Goal: Information Seeking & Learning: Stay updated

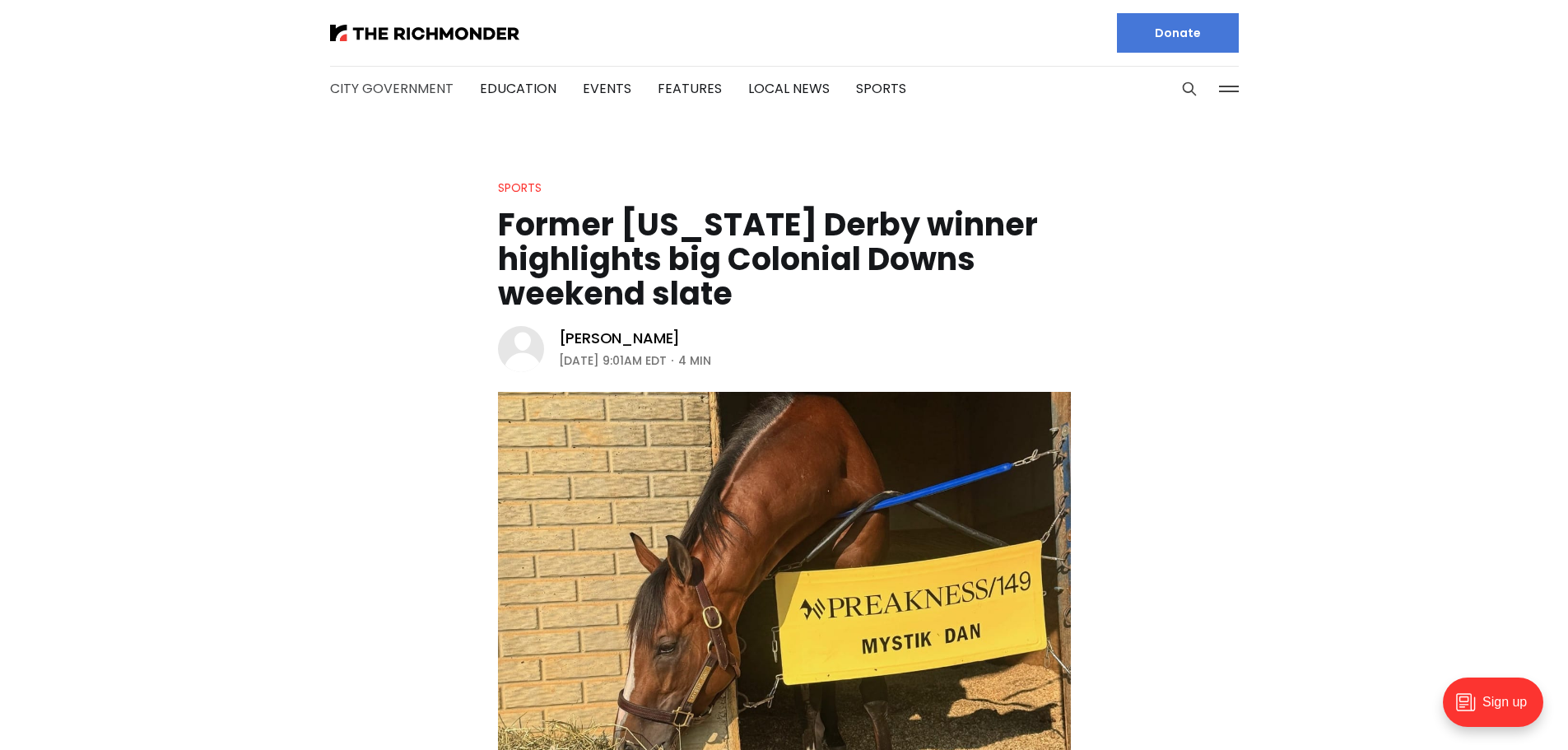
click at [379, 90] on link "City Government" at bounding box center [392, 88] width 124 height 19
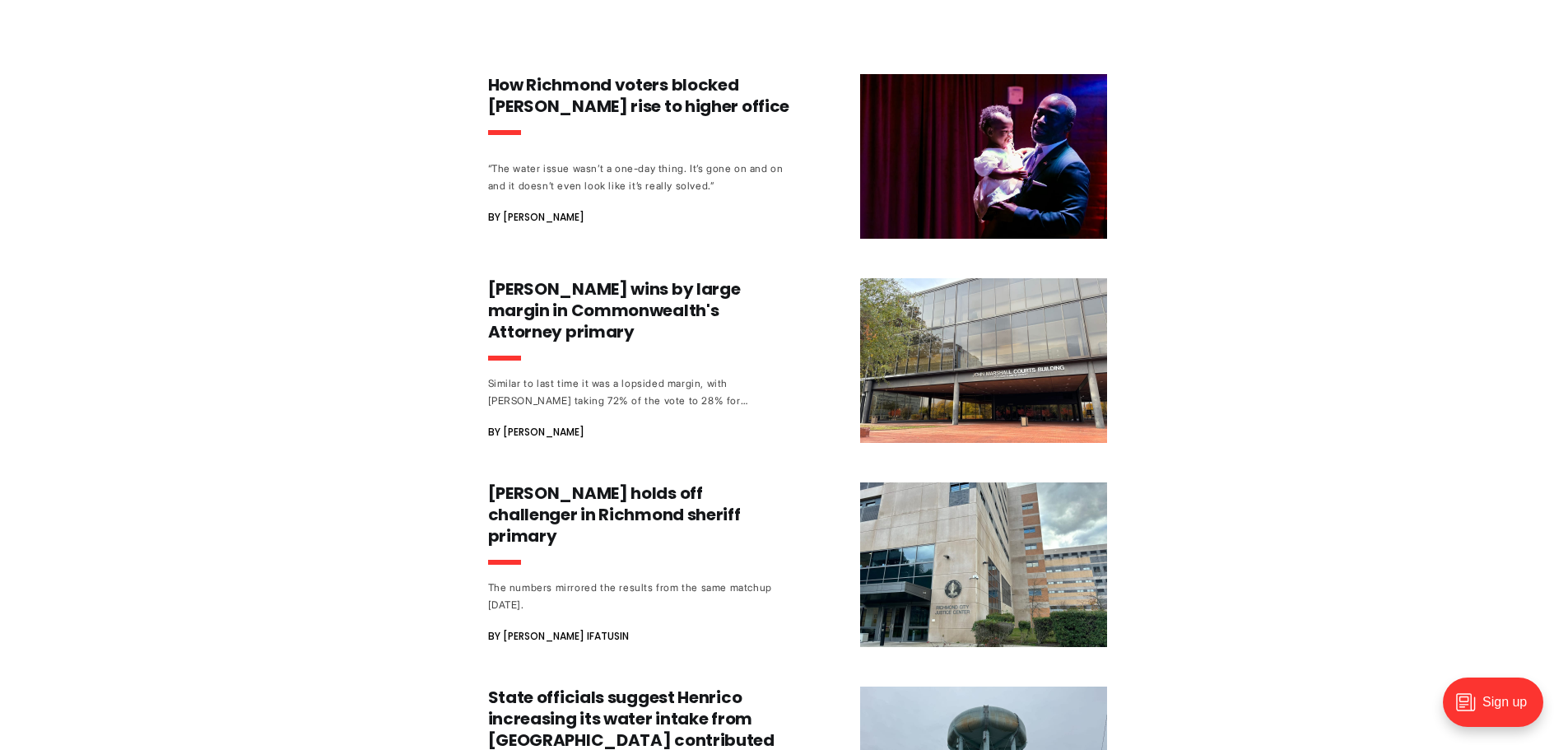
scroll to position [9548, 0]
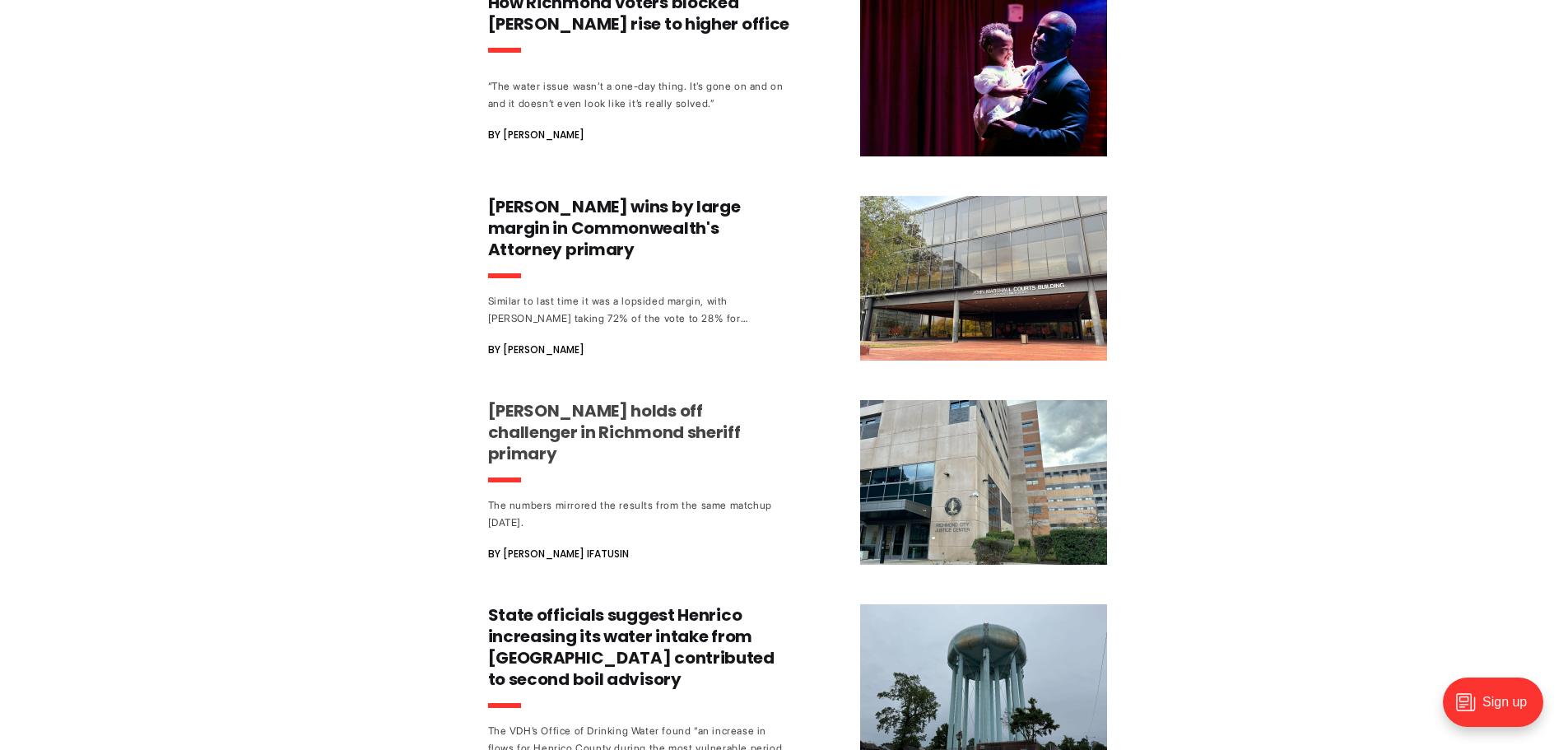
click at [599, 400] on h3 "[PERSON_NAME] holds off challenger in Richmond sheriff primary" at bounding box center [642, 433] width 306 height 64
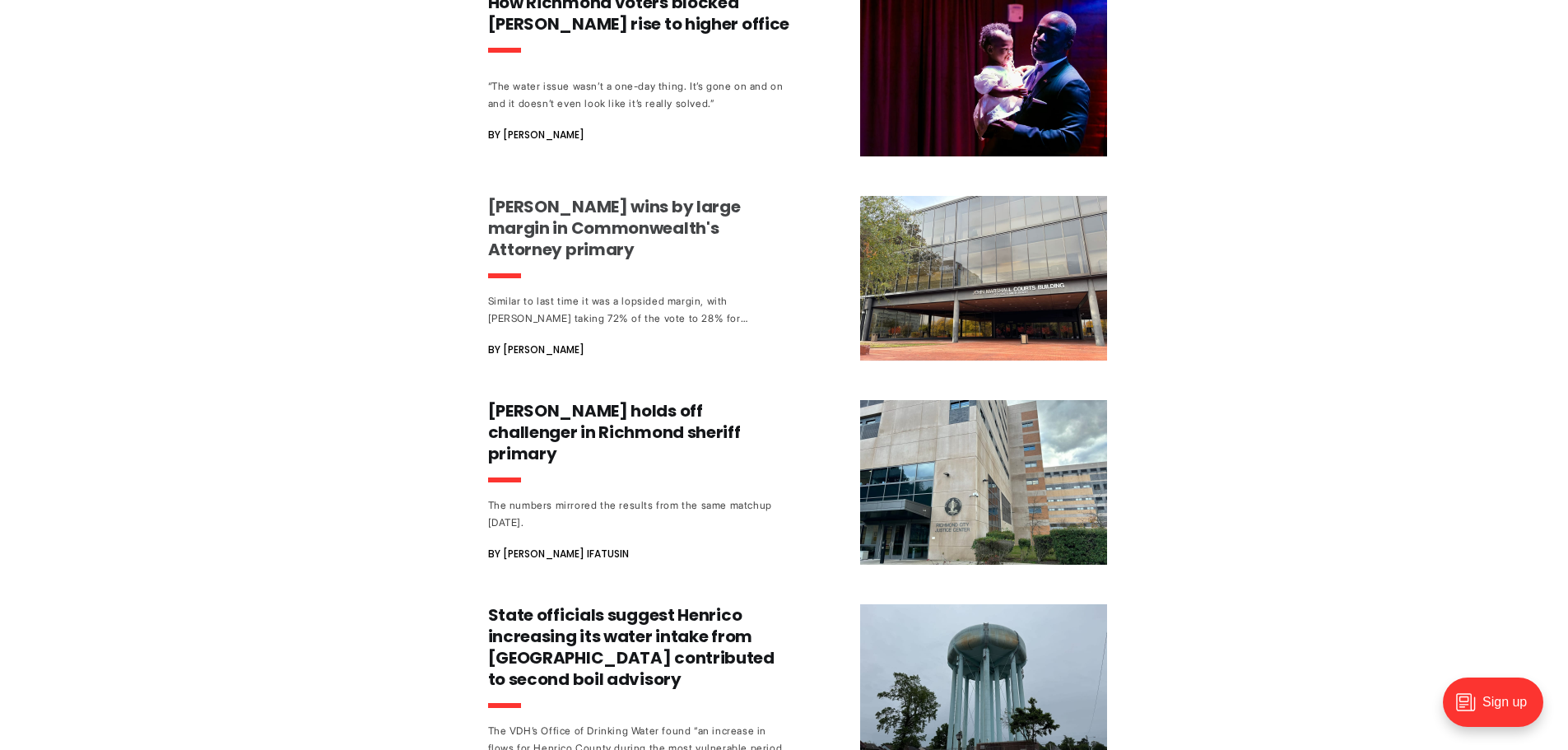
click at [584, 196] on h3 "[PERSON_NAME] wins by large margin in Commonwealth's Attorney primary" at bounding box center [642, 228] width 306 height 64
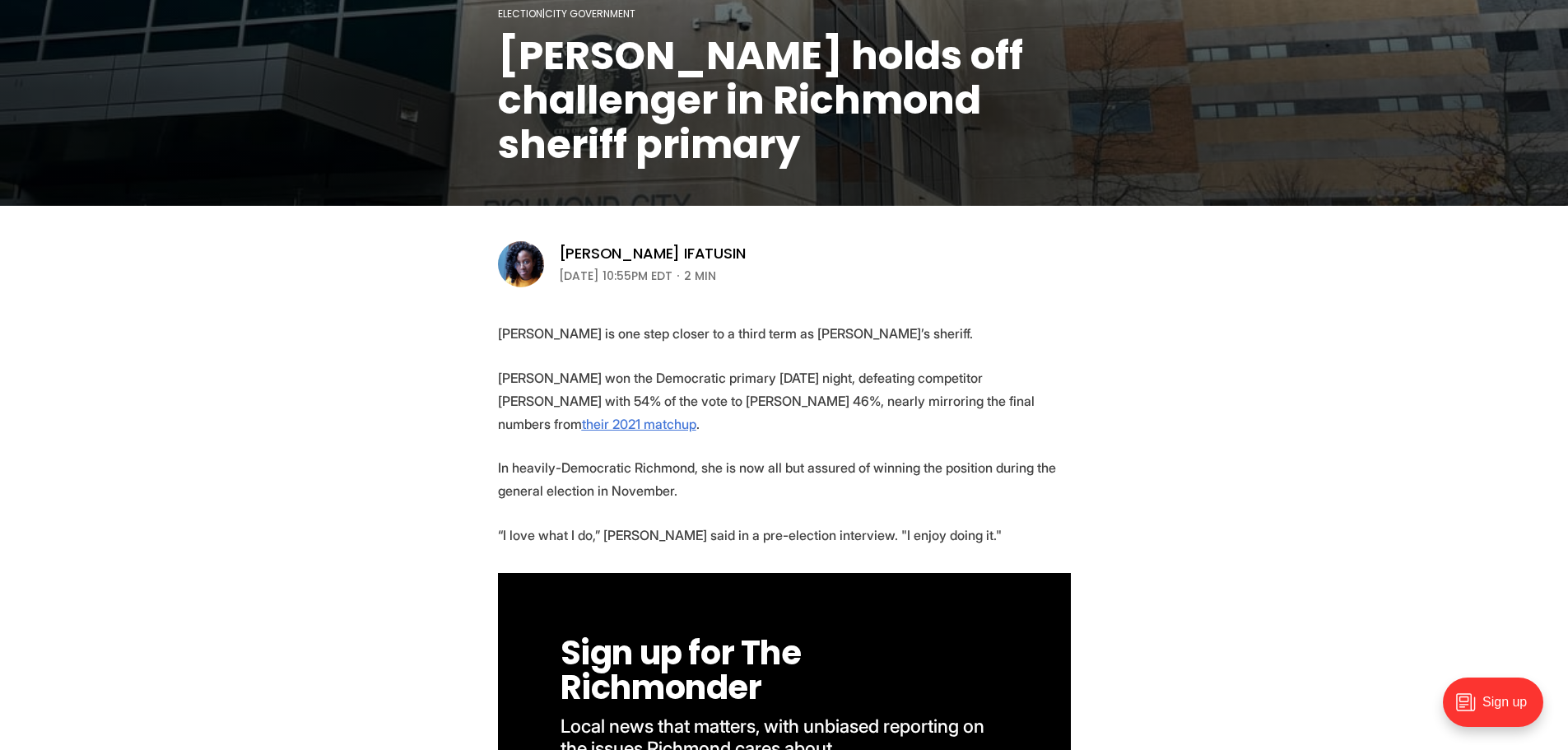
scroll to position [329, 0]
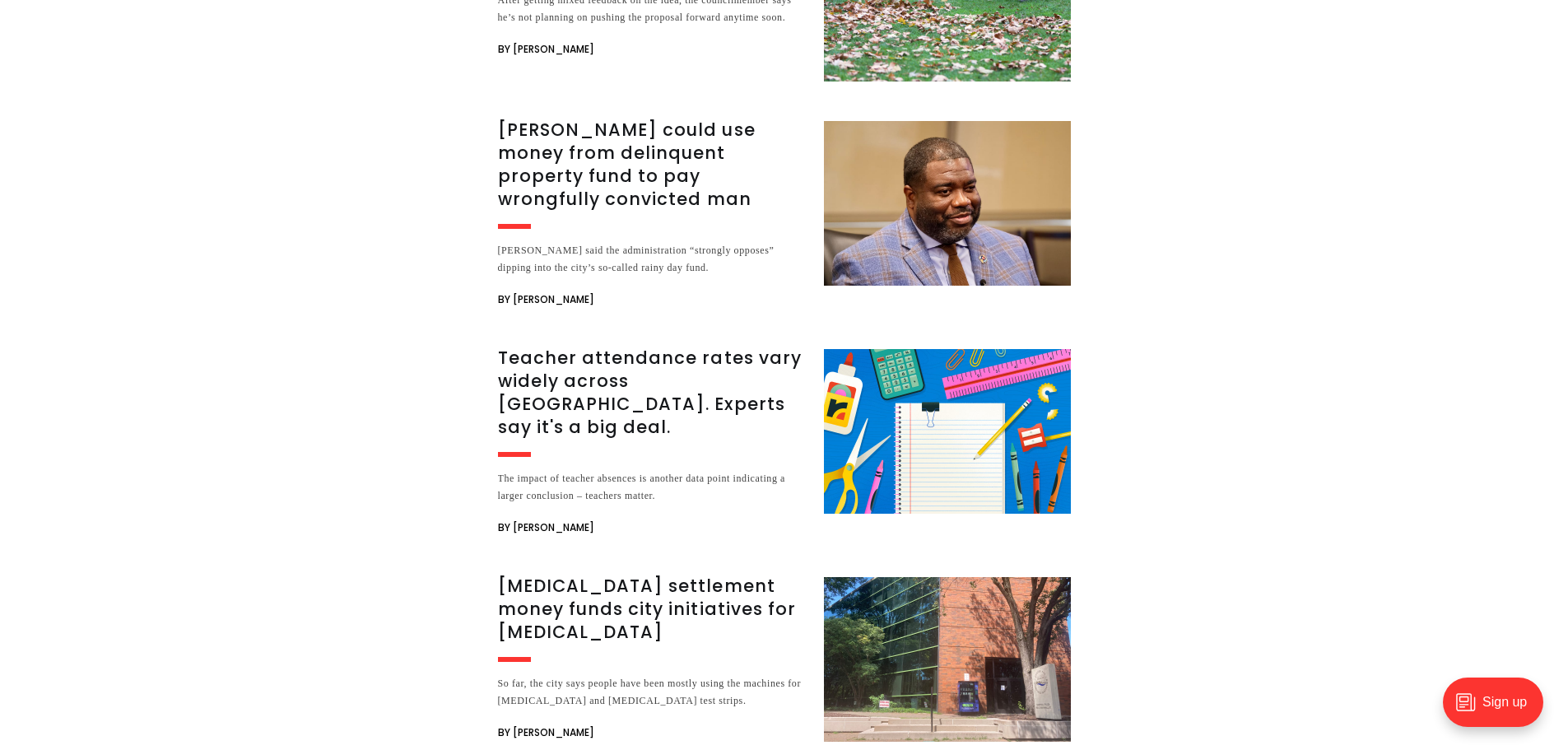
scroll to position [1811, 0]
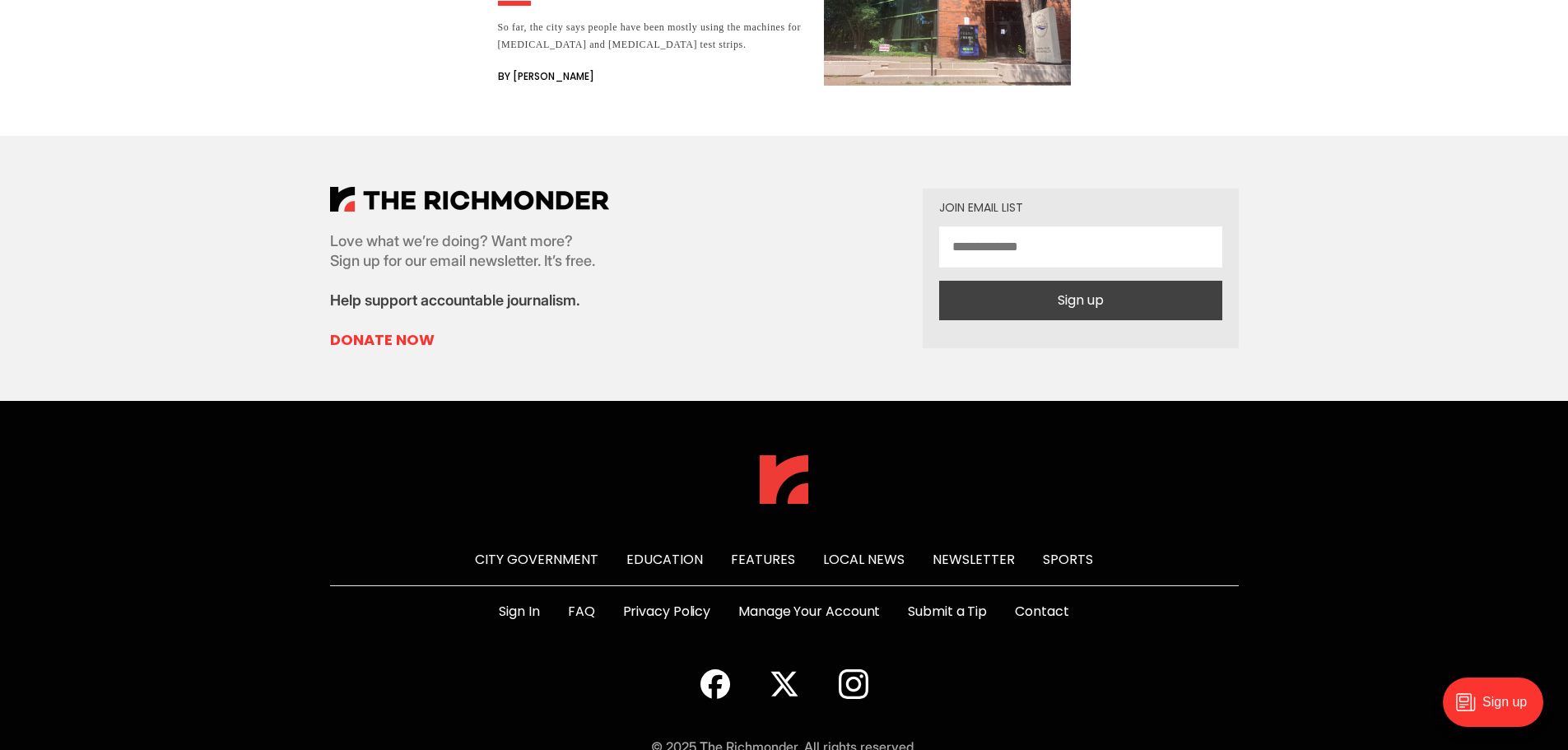
scroll to position [2460, 0]
